Goal: Information Seeking & Learning: Learn about a topic

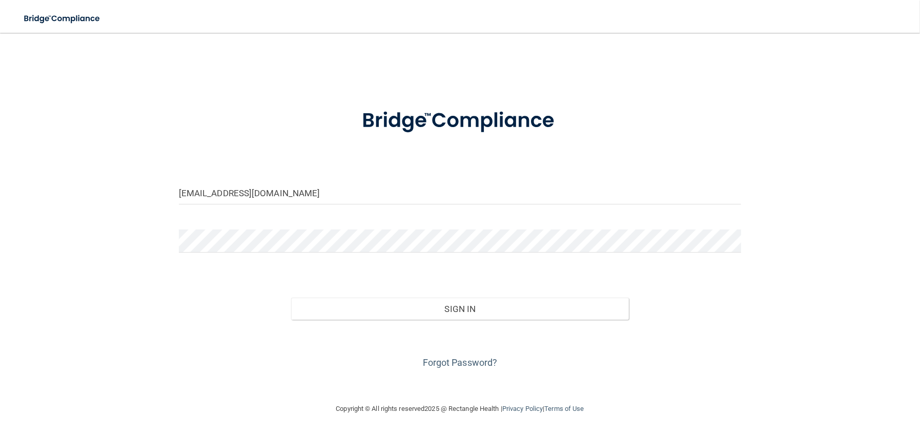
click at [442, 175] on form "haileyredge@icloud.com Invalid email/password. You don't have permission to acc…" at bounding box center [460, 232] width 563 height 277
click at [442, 193] on input "haileyredge@icloud.com" at bounding box center [460, 192] width 563 height 23
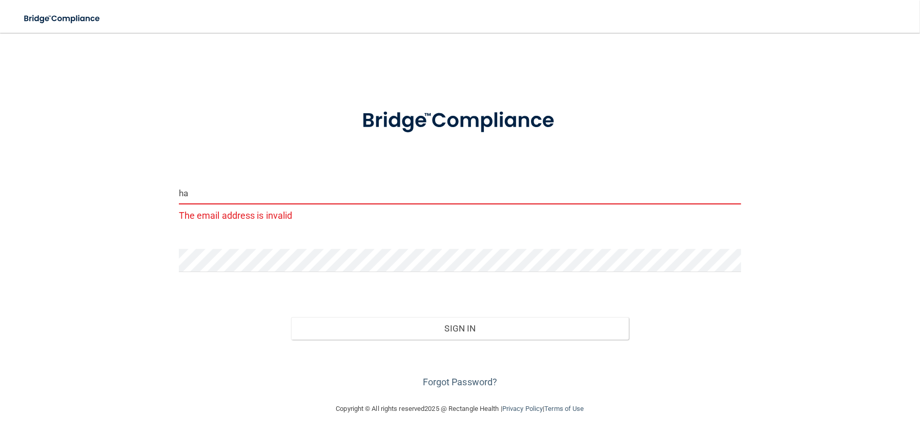
type input "h"
type input "M"
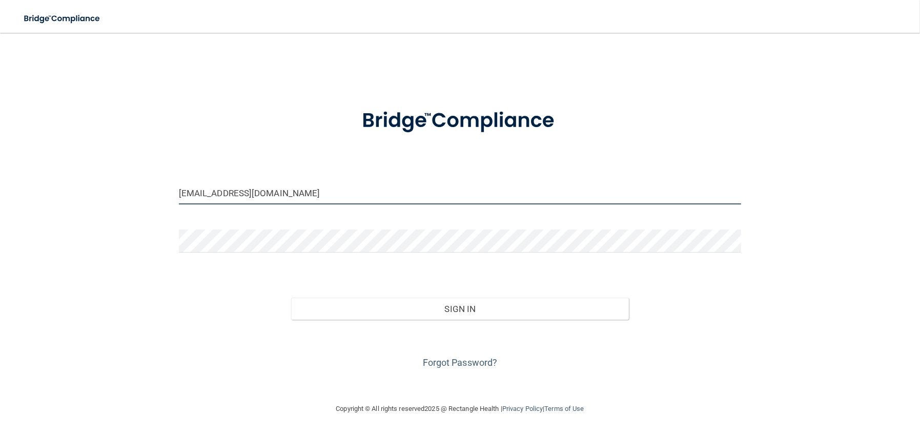
type input "[EMAIL_ADDRESS][DOMAIN_NAME]"
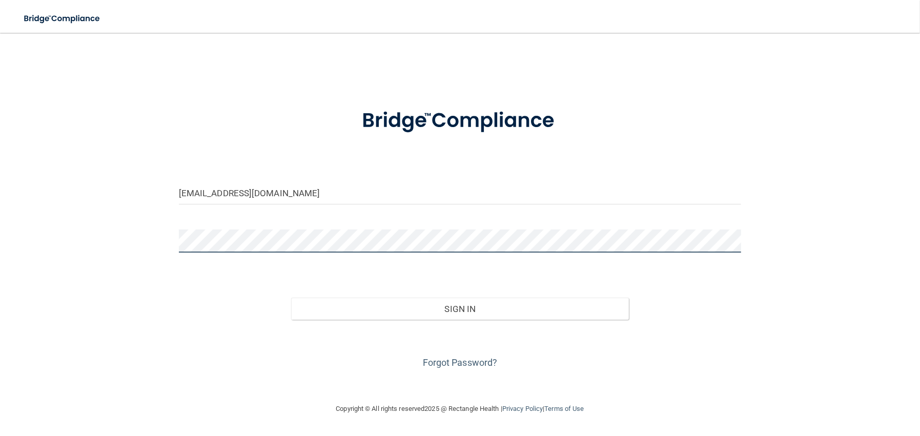
click at [137, 240] on div "mfoster2024@icloud.com Invalid email/password. You don't have permission to acc…" at bounding box center [459, 217] width 879 height 349
click at [291, 298] on button "Sign In" at bounding box center [460, 309] width 338 height 23
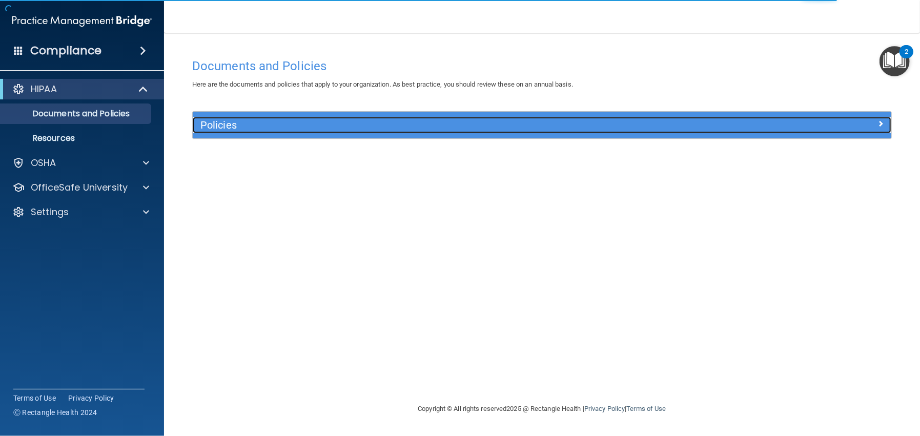
click at [287, 122] on h5 "Policies" at bounding box center [454, 124] width 508 height 11
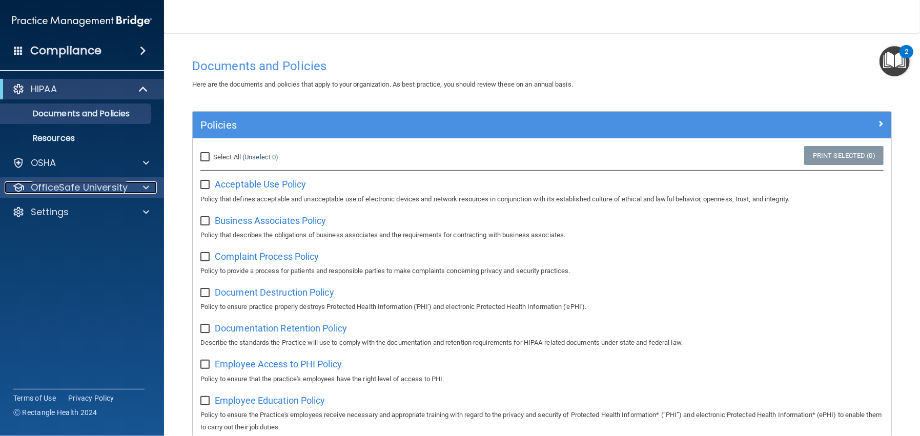
click at [132, 189] on div at bounding box center [145, 187] width 26 height 12
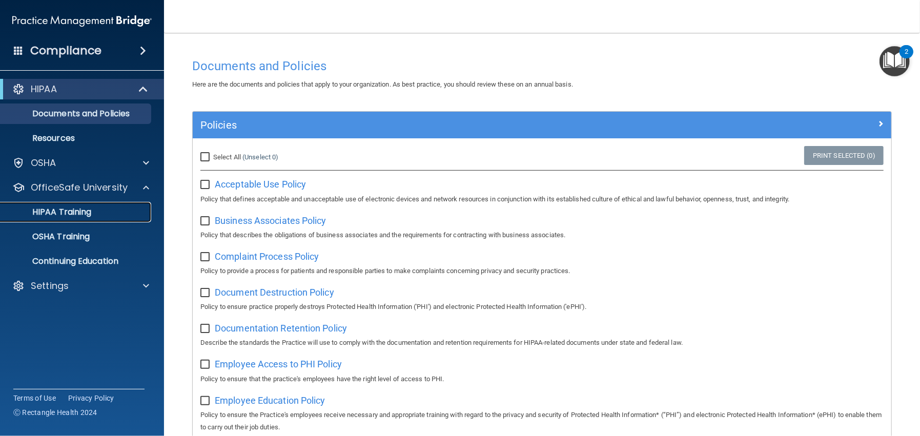
click at [116, 211] on div "HIPAA Training" at bounding box center [77, 212] width 140 height 10
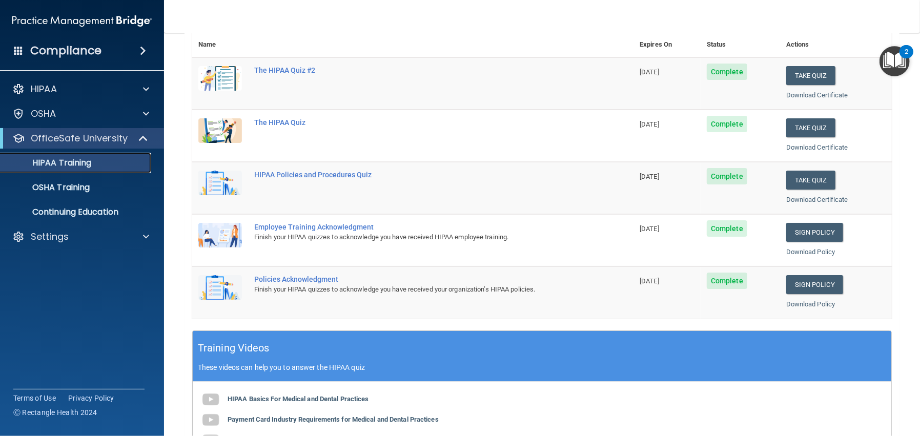
scroll to position [154, 0]
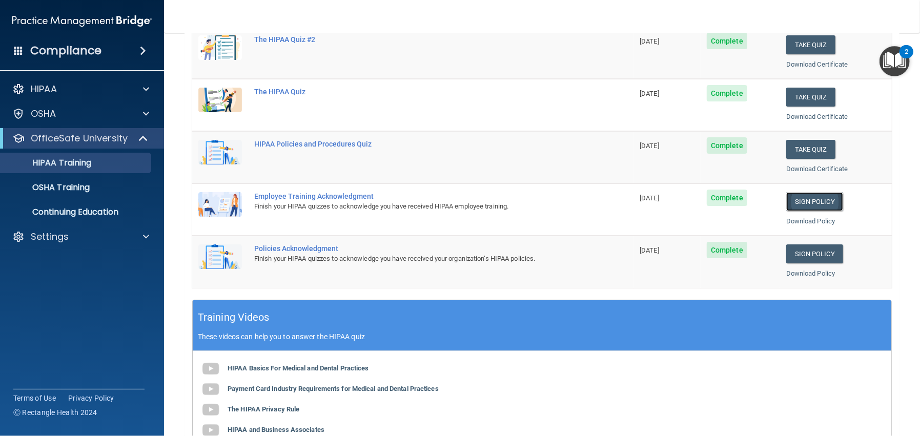
click at [796, 198] on link "Sign Policy" at bounding box center [814, 201] width 57 height 19
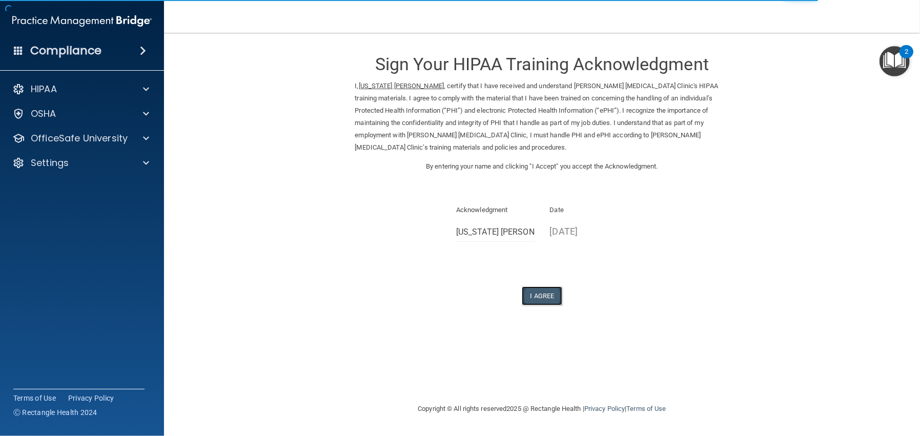
click at [528, 288] on button "I Agree" at bounding box center [542, 295] width 41 height 19
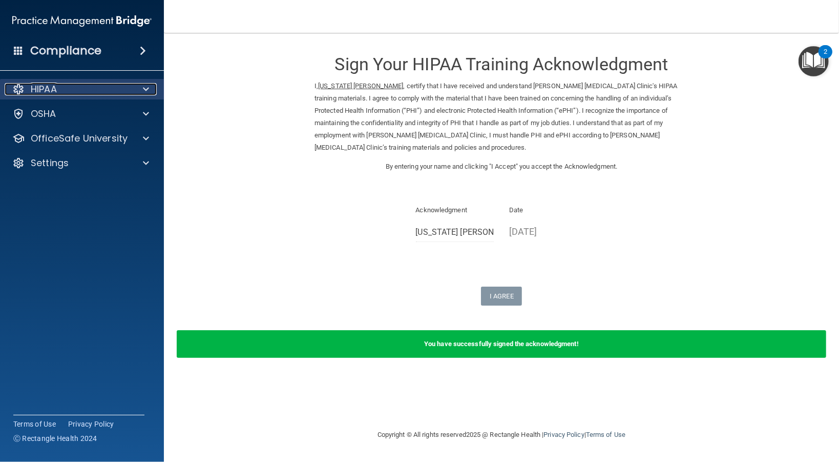
click at [133, 83] on div at bounding box center [145, 89] width 26 height 12
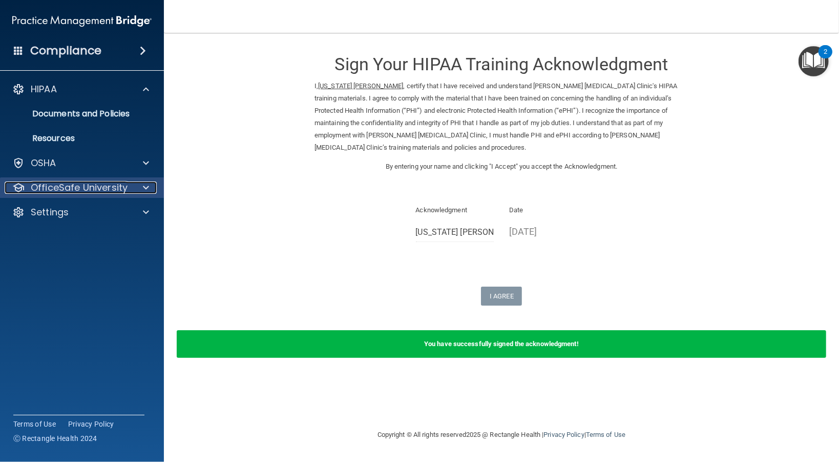
click at [73, 189] on p "OfficeSafe University" at bounding box center [79, 187] width 97 height 12
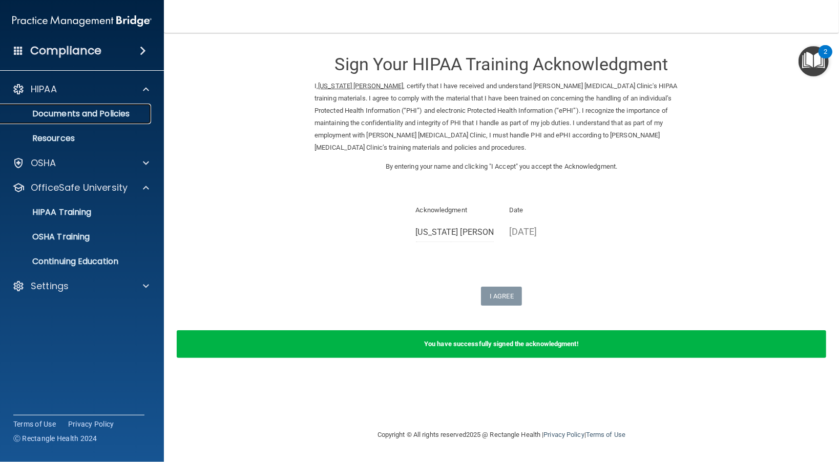
click at [61, 113] on p "Documents and Policies" at bounding box center [77, 114] width 140 height 10
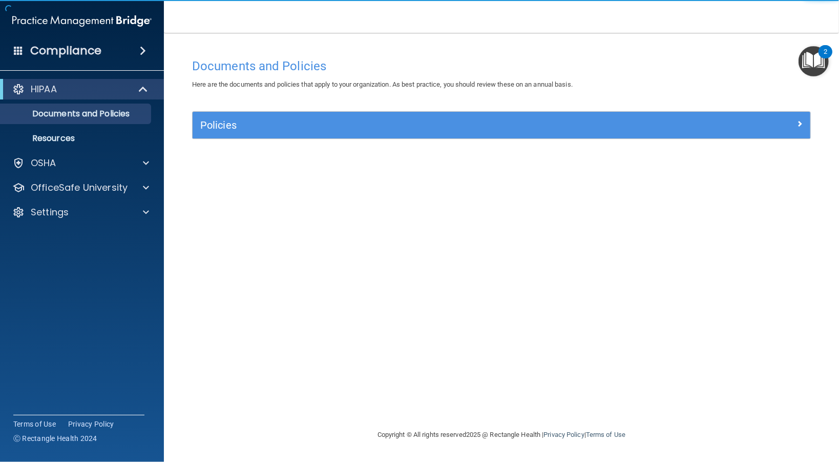
click at [371, 135] on div "Policies" at bounding box center [502, 125] width 618 height 27
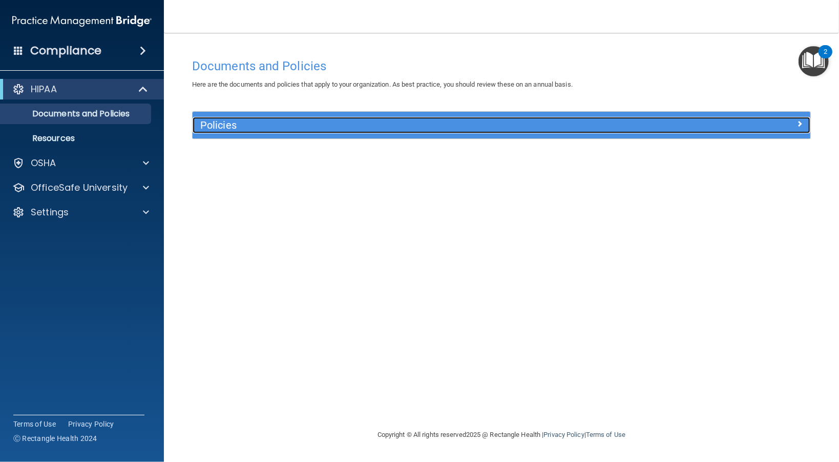
click at [796, 120] on div at bounding box center [733, 123] width 155 height 12
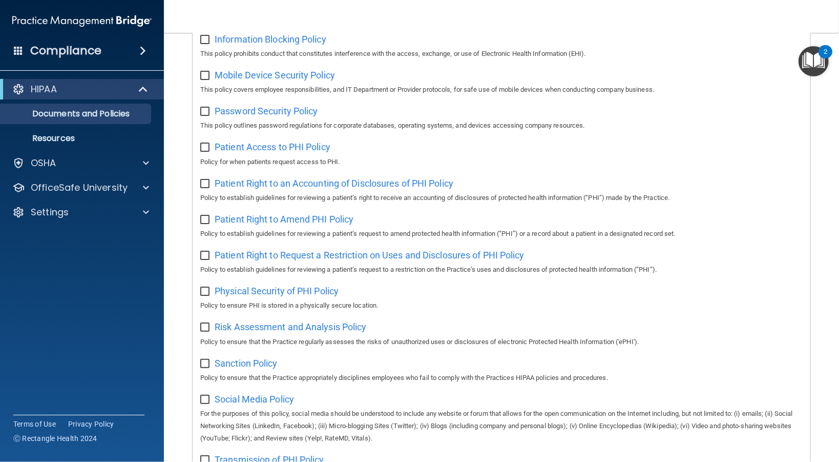
scroll to position [585, 0]
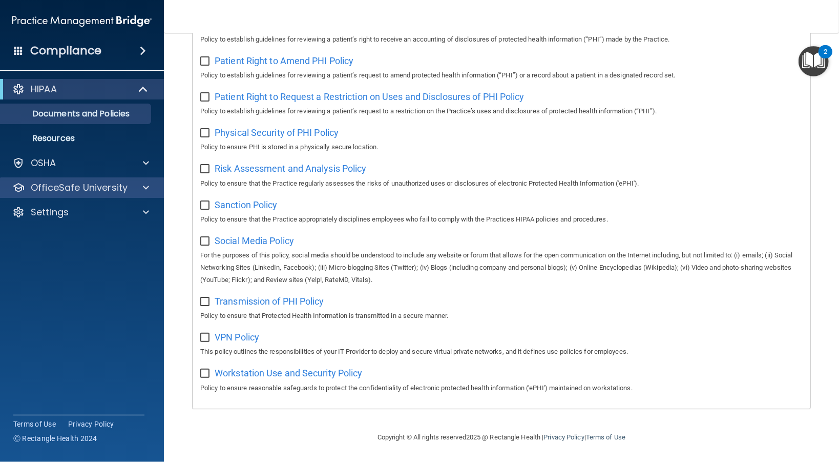
click at [87, 179] on div "OfficeSafe University" at bounding box center [82, 187] width 164 height 20
click at [121, 188] on p "OfficeSafe University" at bounding box center [79, 187] width 97 height 12
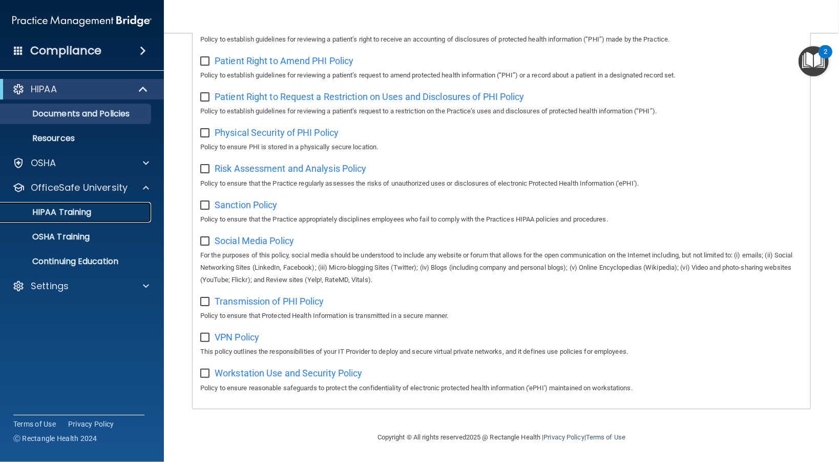
click at [77, 211] on p "HIPAA Training" at bounding box center [49, 212] width 85 height 10
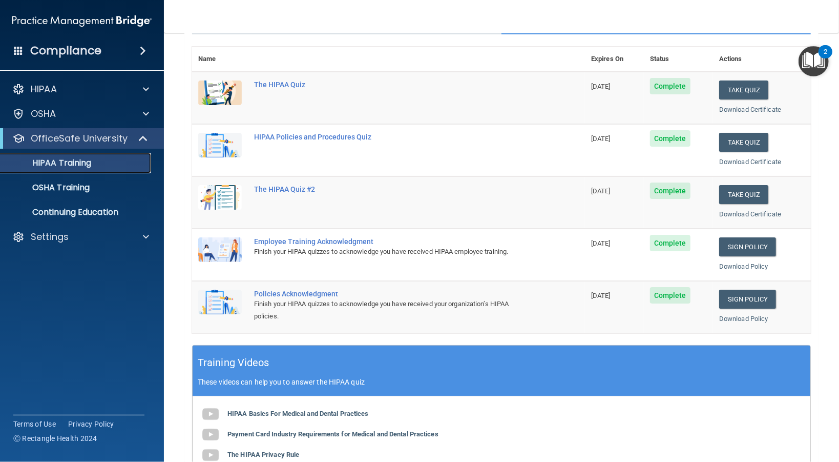
scroll to position [51, 0]
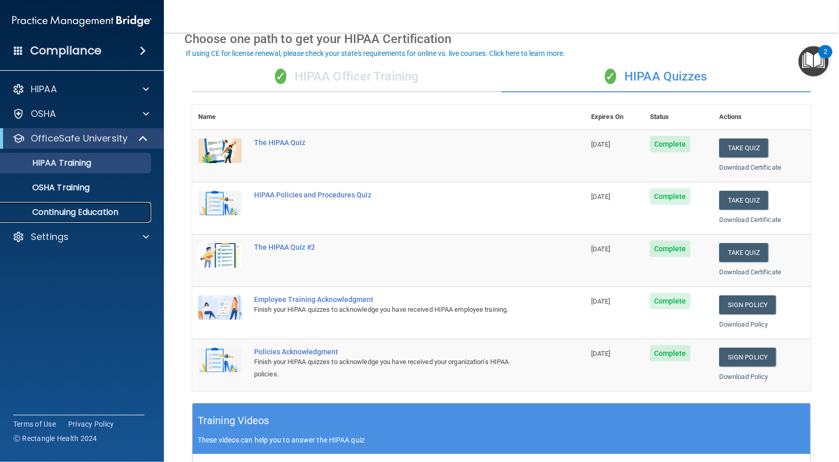
click at [98, 213] on p "Continuing Education" at bounding box center [77, 212] width 140 height 10
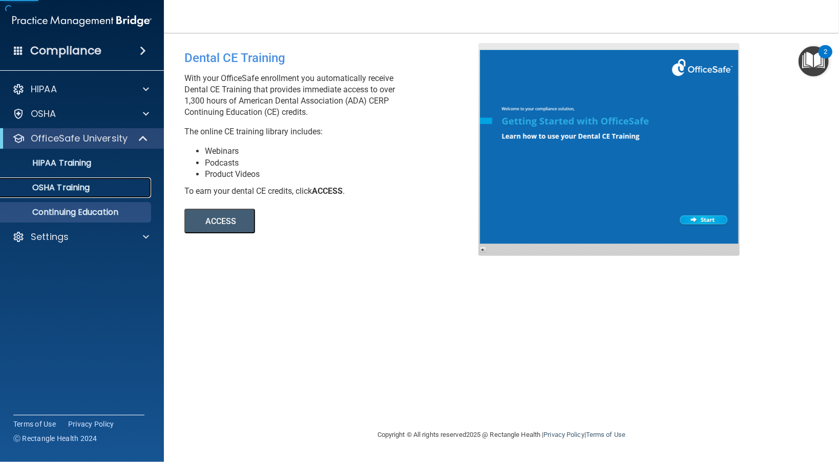
click at [103, 190] on div "OSHA Training" at bounding box center [77, 187] width 140 height 10
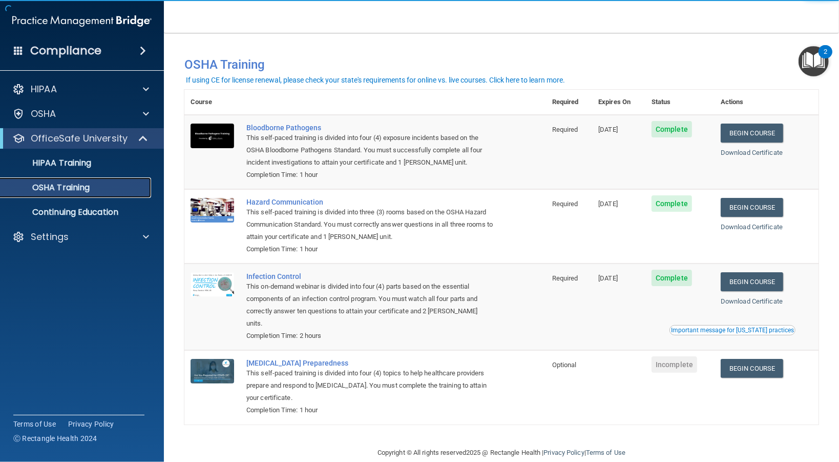
scroll to position [4, 0]
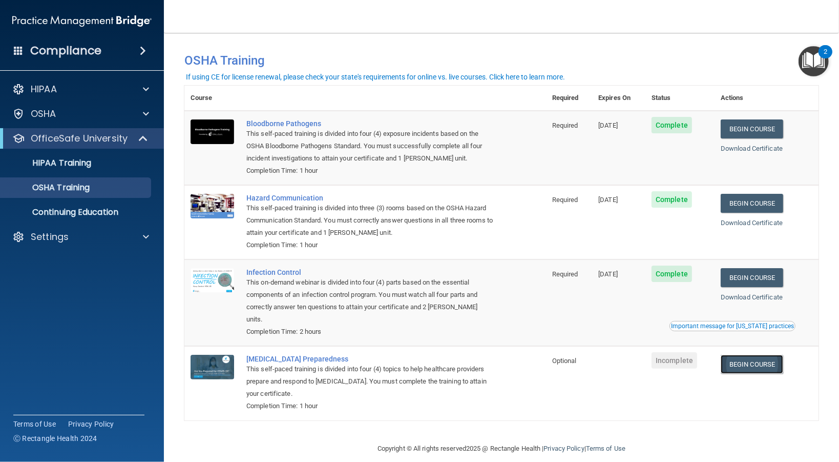
click at [745, 360] on link "Begin Course" at bounding box center [752, 364] width 63 height 19
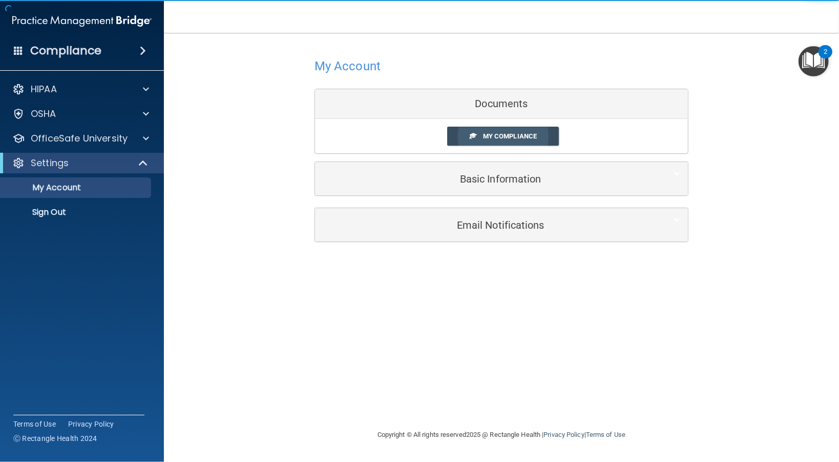
click at [527, 135] on span "My Compliance" at bounding box center [510, 136] width 54 height 8
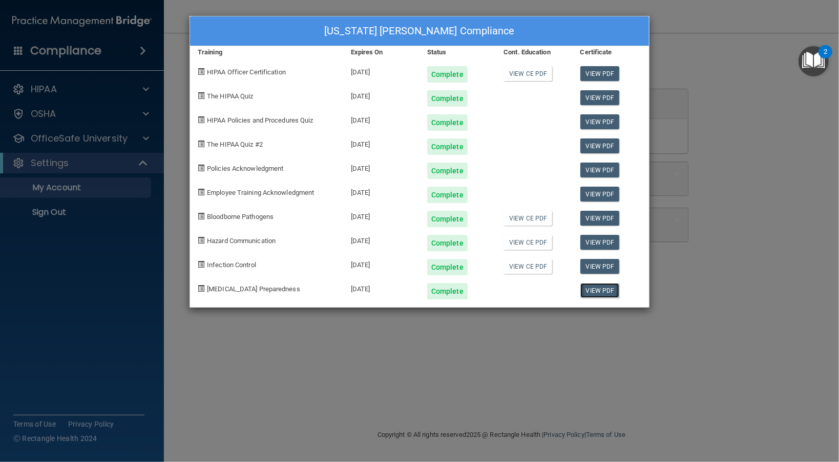
click at [610, 291] on link "View PDF" at bounding box center [600, 290] width 39 height 15
click at [587, 169] on link "View PDF" at bounding box center [600, 169] width 39 height 15
click at [588, 195] on link "View PDF" at bounding box center [600, 194] width 39 height 15
